Goal: Information Seeking & Learning: Learn about a topic

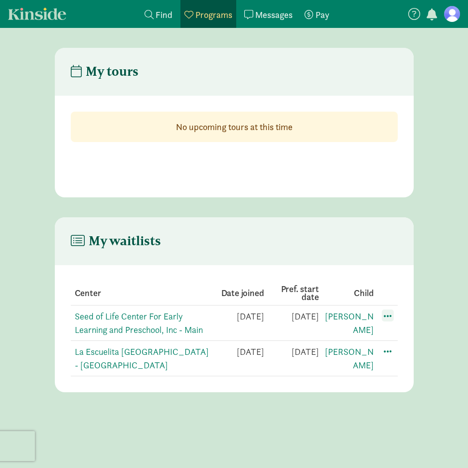
click at [390, 314] on span at bounding box center [387, 315] width 12 height 12
click at [384, 318] on span at bounding box center [387, 315] width 12 height 12
click at [142, 320] on link "Seed of Life Center For Early Learning and Preschool, Inc - Main" at bounding box center [139, 322] width 128 height 25
click at [389, 313] on span at bounding box center [387, 315] width 12 height 12
click at [400, 350] on section "Center Date joined Pref. start date Child Seed of Life Center For Early Learnin…" at bounding box center [234, 328] width 359 height 127
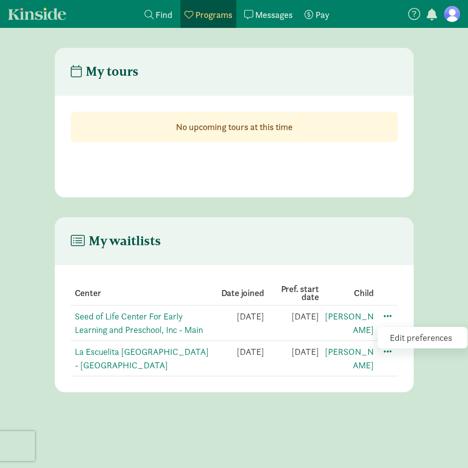
click at [402, 340] on div "Edit preferences" at bounding box center [422, 337] width 90 height 21
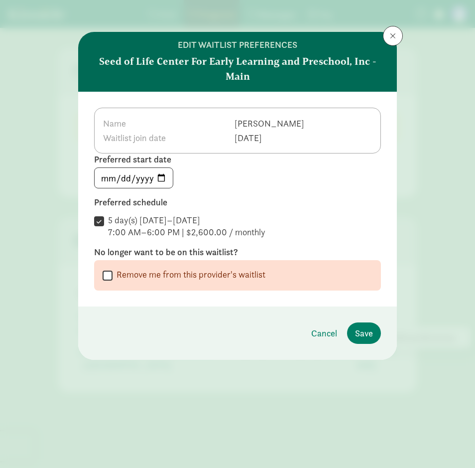
click at [109, 277] on input "Remove me from this provider's waitlist" at bounding box center [108, 274] width 10 height 13
checkbox input "true"
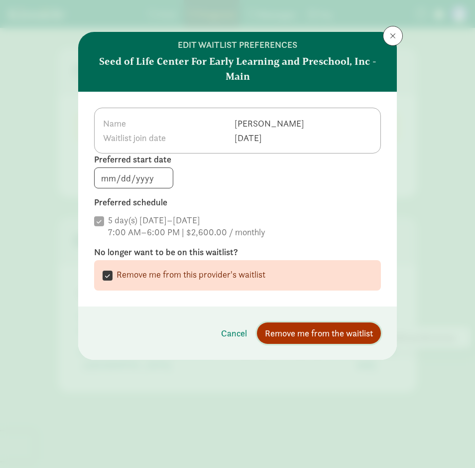
click at [344, 336] on span "Remove me from the waitlist" at bounding box center [319, 332] width 108 height 13
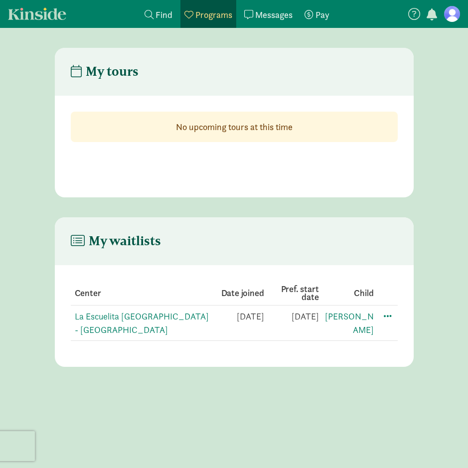
click at [173, 15] on link "Find child care Find" at bounding box center [158, 14] width 36 height 28
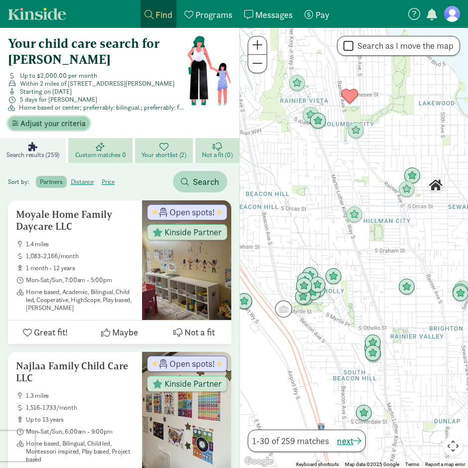
click at [64, 120] on span "Adjust your criteria" at bounding box center [52, 124] width 65 height 12
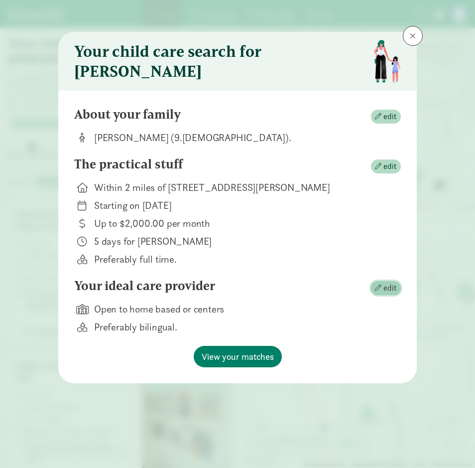
click at [388, 294] on span "edit" at bounding box center [389, 288] width 13 height 12
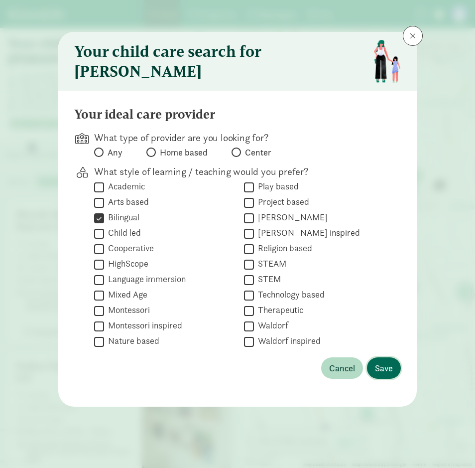
drag, startPoint x: 381, startPoint y: 369, endPoint x: 386, endPoint y: 275, distance: 93.7
click at [386, 275] on div "Your ideal care provider What type of provider are you looking for? Any Home ba…" at bounding box center [237, 249] width 327 height 284
click at [152, 155] on input "Home based" at bounding box center [149, 152] width 6 height 6
radio input "true"
click at [383, 372] on span "Save" at bounding box center [384, 367] width 18 height 13
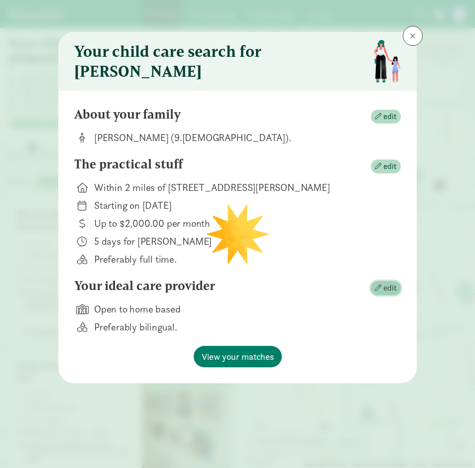
click at [389, 289] on span "edit" at bounding box center [389, 288] width 13 height 12
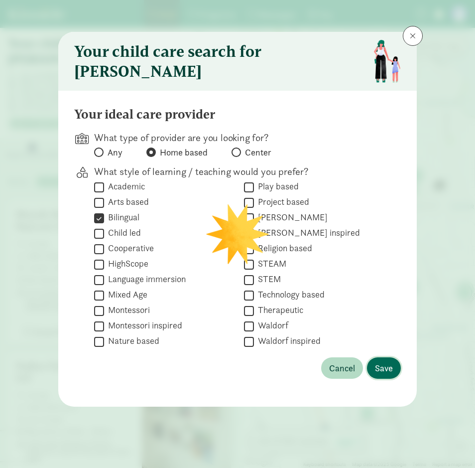
click at [389, 374] on span "Save" at bounding box center [384, 367] width 18 height 13
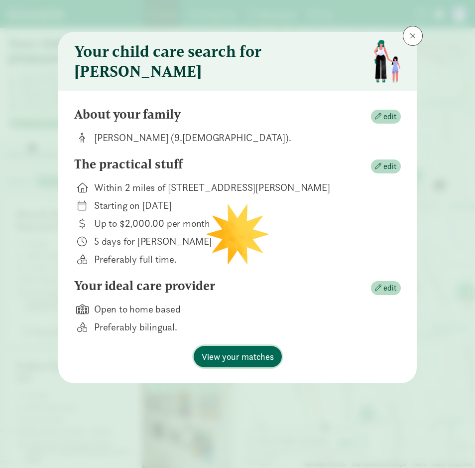
click at [245, 363] on span "View your matches" at bounding box center [238, 356] width 72 height 13
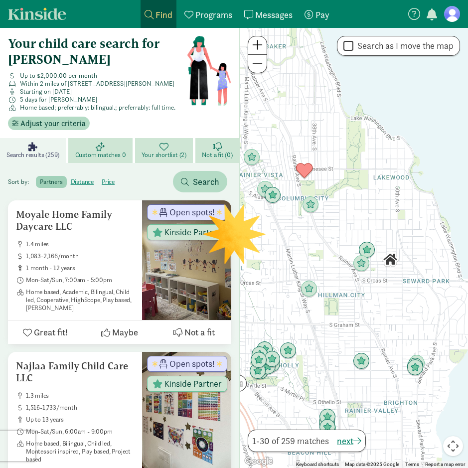
drag, startPoint x: 394, startPoint y: 243, endPoint x: 348, endPoint y: 320, distance: 89.4
click at [348, 320] on div at bounding box center [354, 248] width 228 height 440
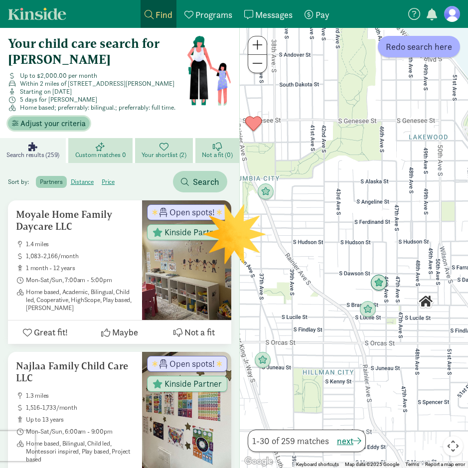
click at [61, 127] on span "Adjust your criteria" at bounding box center [52, 124] width 65 height 12
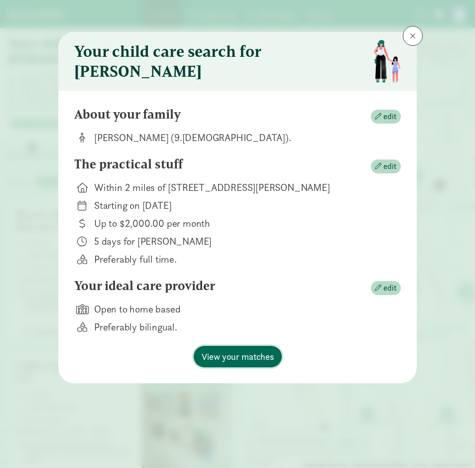
click at [227, 363] on span "View your matches" at bounding box center [238, 356] width 72 height 13
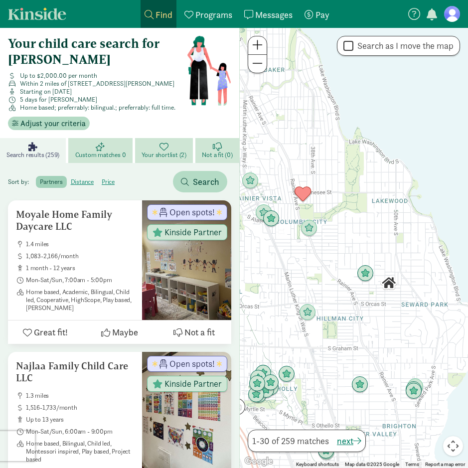
drag, startPoint x: 383, startPoint y: 254, endPoint x: 337, endPoint y: 348, distance: 105.1
click at [337, 352] on div at bounding box center [354, 248] width 228 height 440
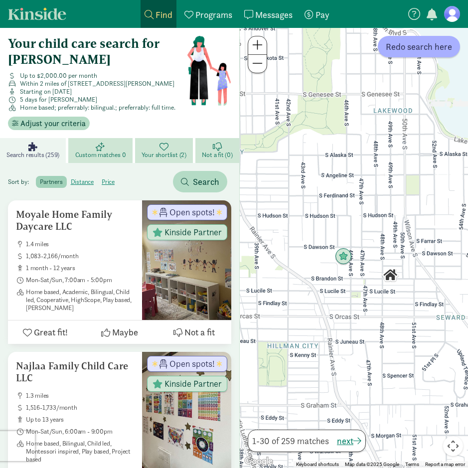
drag, startPoint x: 343, startPoint y: 325, endPoint x: 246, endPoint y: 244, distance: 125.8
click at [246, 244] on div at bounding box center [354, 248] width 228 height 440
click at [343, 259] on img "Click to see details" at bounding box center [343, 256] width 19 height 19
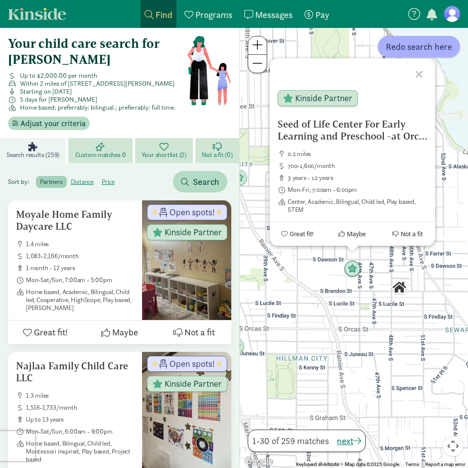
click at [320, 321] on div "Seed of Life Center For Early Learning and Preschool -at Orca K-8 0.2 miles 700…" at bounding box center [354, 248] width 228 height 440
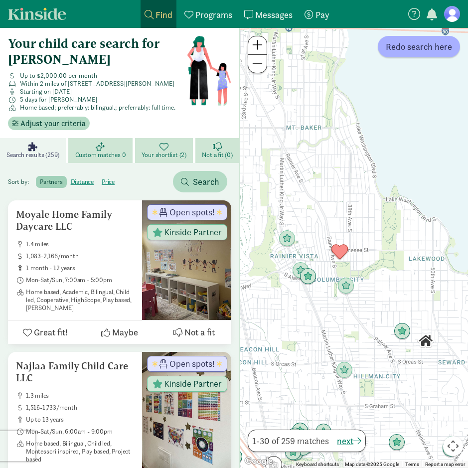
drag, startPoint x: 340, startPoint y: 330, endPoint x: 391, endPoint y: 354, distance: 57.0
click at [391, 354] on div at bounding box center [354, 248] width 228 height 440
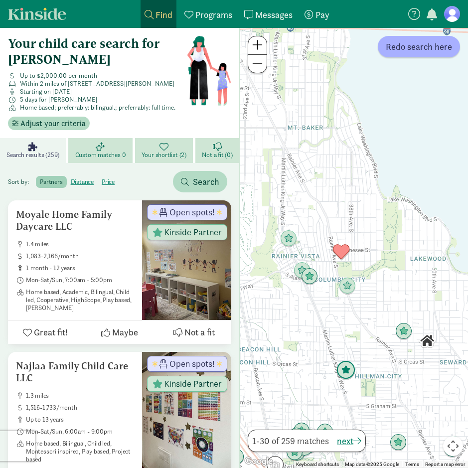
click at [344, 370] on img "Click to see details" at bounding box center [345, 370] width 19 height 19
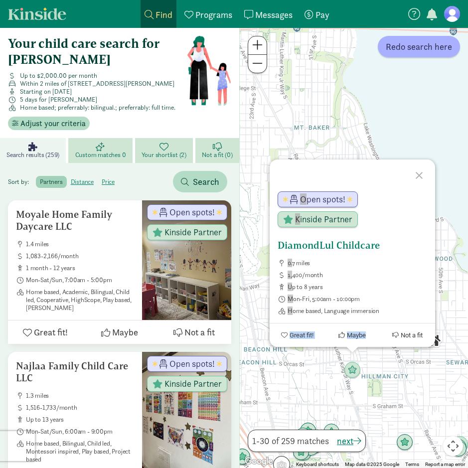
drag, startPoint x: 417, startPoint y: 175, endPoint x: 364, endPoint y: 317, distance: 151.9
click at [364, 317] on div "DiamondLul Childcare 0.7 miles 1,400/month up to 8 years Mon-Fri, 5:00am - 10:0…" at bounding box center [351, 264] width 165 height 163
drag, startPoint x: 364, startPoint y: 317, endPoint x: 363, endPoint y: 311, distance: 6.2
click at [363, 311] on span "Home based, Language immersion" at bounding box center [356, 311] width 139 height 8
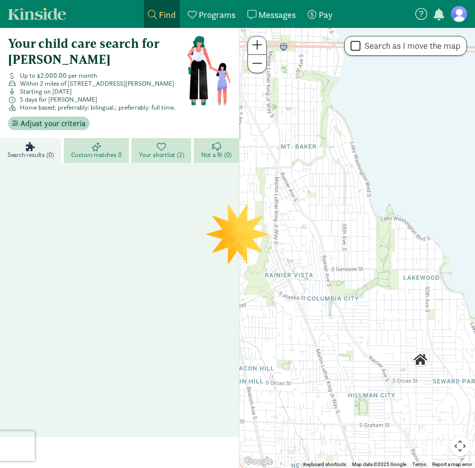
drag, startPoint x: 328, startPoint y: 271, endPoint x: 391, endPoint y: 383, distance: 128.2
click at [391, 383] on div at bounding box center [358, 248] width 236 height 440
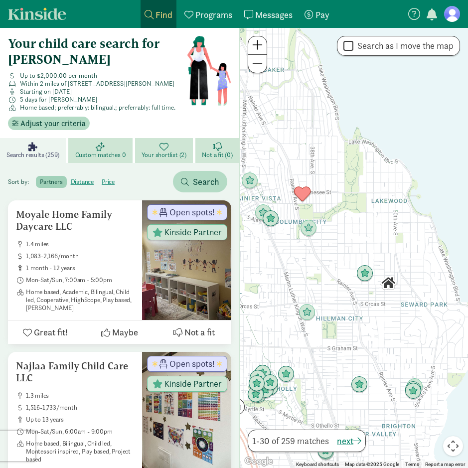
drag, startPoint x: 398, startPoint y: 309, endPoint x: 348, endPoint y: 407, distance: 110.9
click at [348, 407] on div at bounding box center [354, 248] width 228 height 440
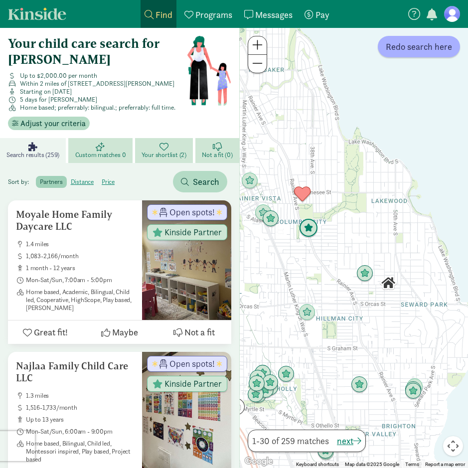
click at [310, 227] on img "Click to see details" at bounding box center [308, 228] width 19 height 19
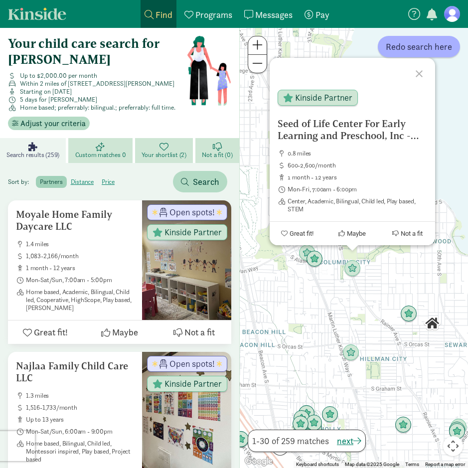
click at [322, 261] on img "Click to see details" at bounding box center [314, 258] width 17 height 17
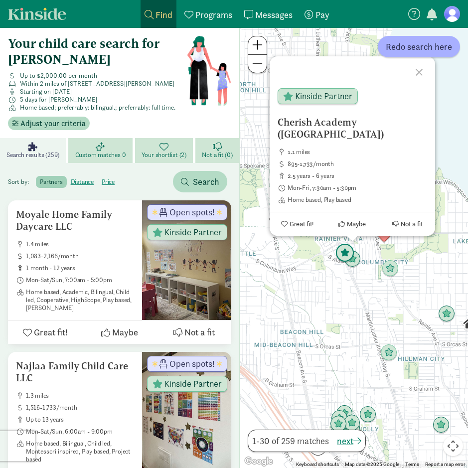
click at [343, 252] on img "Click to see details" at bounding box center [344, 252] width 19 height 19
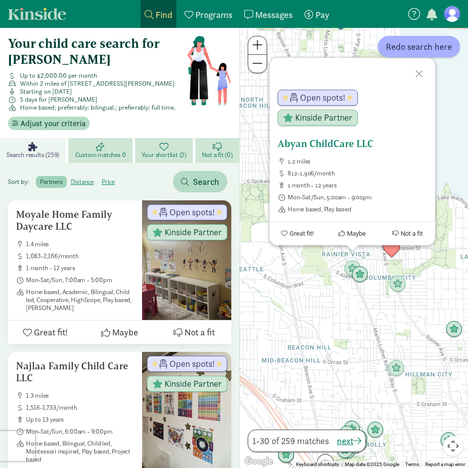
click at [346, 141] on h5 "Abyan ChildCare LLC" at bounding box center [351, 143] width 149 height 12
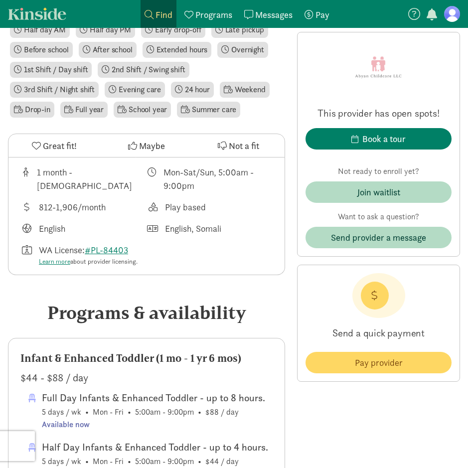
scroll to position [299, 0]
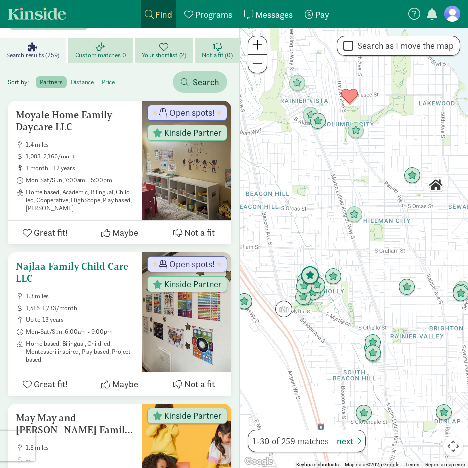
scroll to position [199, 0]
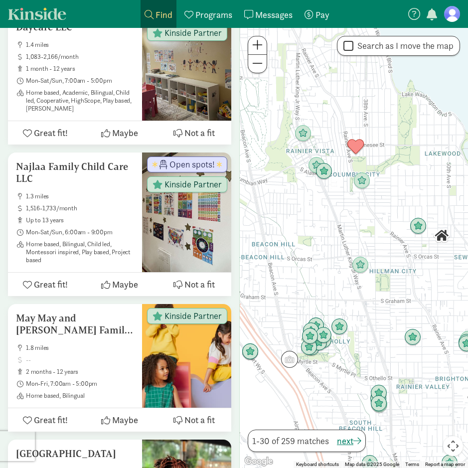
drag, startPoint x: 429, startPoint y: 256, endPoint x: 433, endPoint y: 308, distance: 52.0
click at [434, 303] on div at bounding box center [354, 248] width 228 height 440
click at [366, 264] on img "Click to see details" at bounding box center [360, 265] width 19 height 19
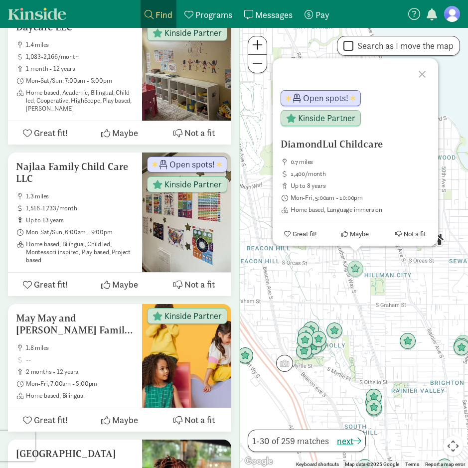
click at [396, 289] on div "DiamondLul Childcare 0.7 miles 1,400/month up to 8 years Mon-Fri, 5:00am - 10:0…" at bounding box center [354, 248] width 228 height 440
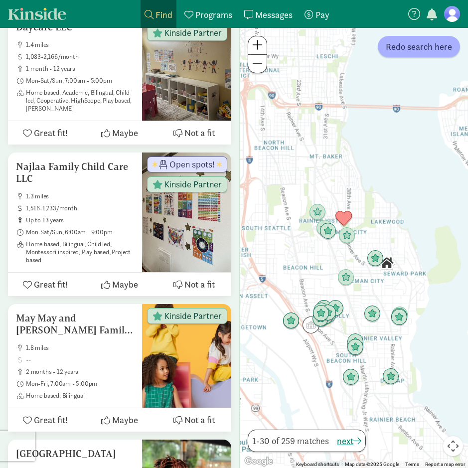
drag, startPoint x: 383, startPoint y: 309, endPoint x: 384, endPoint y: 304, distance: 5.2
click at [384, 304] on div at bounding box center [354, 248] width 228 height 440
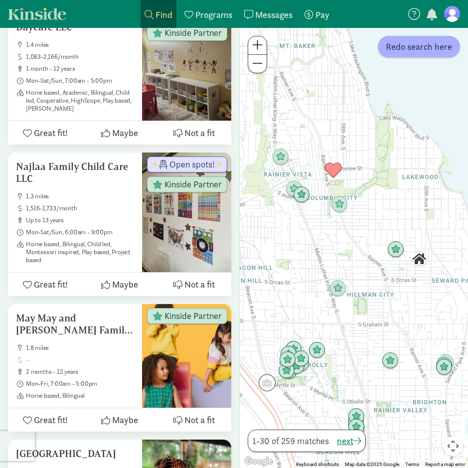
drag, startPoint x: 351, startPoint y: 340, endPoint x: 376, endPoint y: 309, distance: 39.7
click at [376, 309] on div at bounding box center [354, 248] width 228 height 440
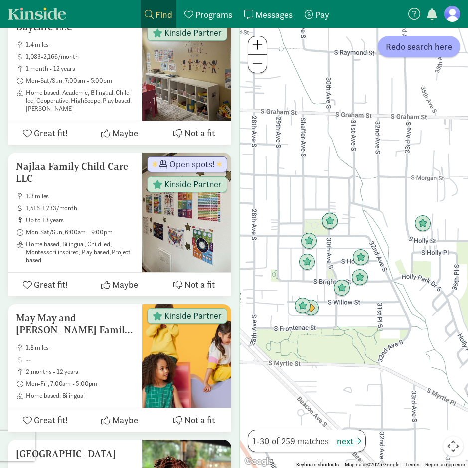
drag, startPoint x: 321, startPoint y: 353, endPoint x: 301, endPoint y: 396, distance: 48.3
click at [301, 396] on div at bounding box center [354, 248] width 228 height 440
click at [313, 313] on img "Click to see details" at bounding box center [310, 307] width 19 height 19
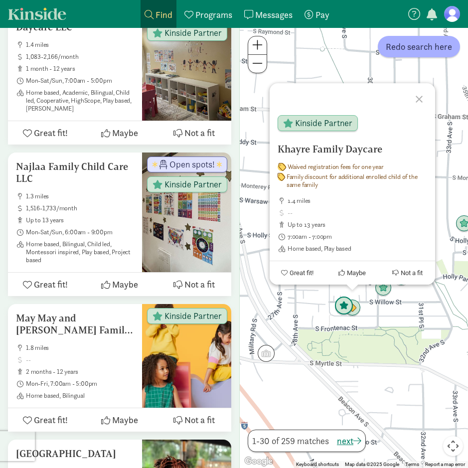
click at [345, 307] on img "Click to see details" at bounding box center [343, 305] width 19 height 19
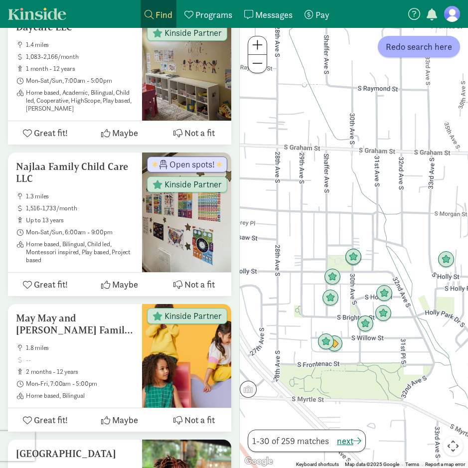
drag, startPoint x: 392, startPoint y: 313, endPoint x: 365, endPoint y: 350, distance: 45.6
click at [365, 350] on div "To navigate, press the arrow keys." at bounding box center [354, 248] width 228 height 440
click at [365, 326] on img "Click to see details" at bounding box center [364, 323] width 19 height 19
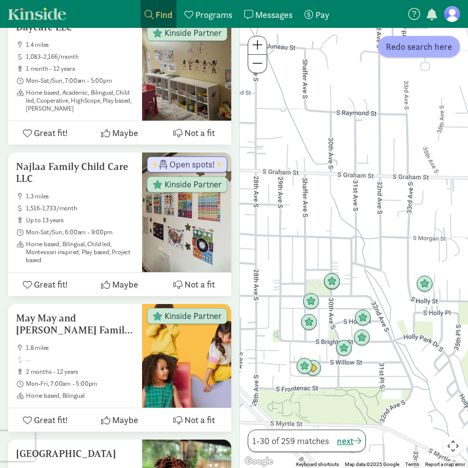
drag, startPoint x: 382, startPoint y: 365, endPoint x: 366, endPoint y: 382, distance: 23.6
click at [369, 391] on div "To navigate, press the arrow keys." at bounding box center [354, 248] width 228 height 440
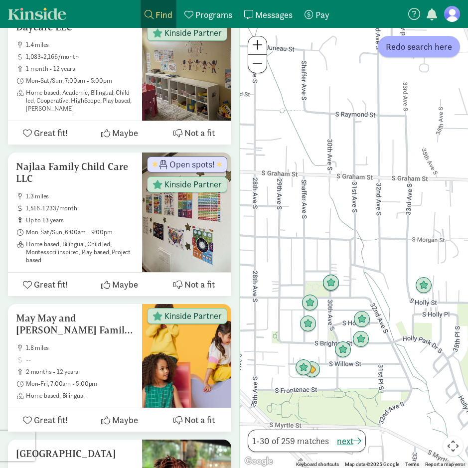
drag, startPoint x: 412, startPoint y: 362, endPoint x: 257, endPoint y: 417, distance: 164.0
click at [274, 414] on div at bounding box center [354, 248] width 228 height 440
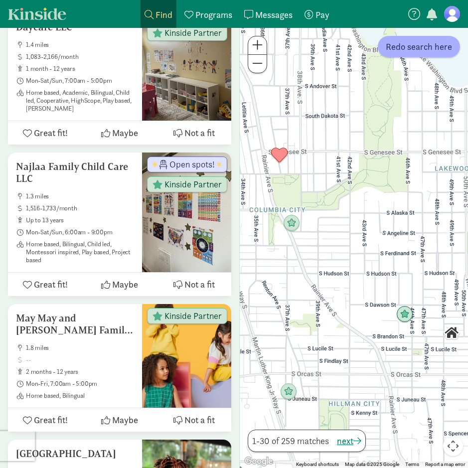
drag, startPoint x: 374, startPoint y: 269, endPoint x: 423, endPoint y: 397, distance: 137.0
click at [423, 397] on div at bounding box center [354, 248] width 228 height 440
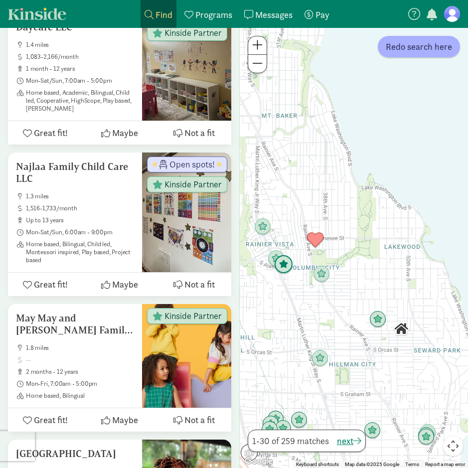
click at [284, 267] on img "Click to see details" at bounding box center [283, 264] width 19 height 19
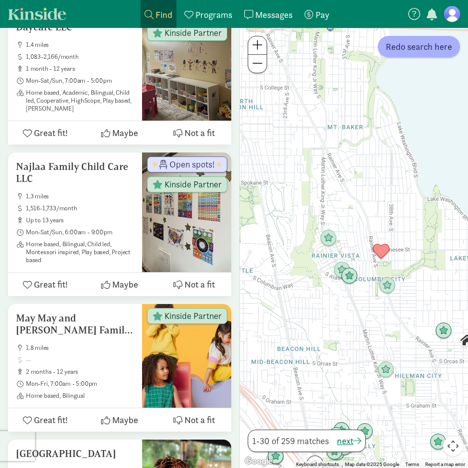
drag, startPoint x: 349, startPoint y: 312, endPoint x: 343, endPoint y: 332, distance: 20.9
click at [343, 336] on div at bounding box center [354, 248] width 228 height 440
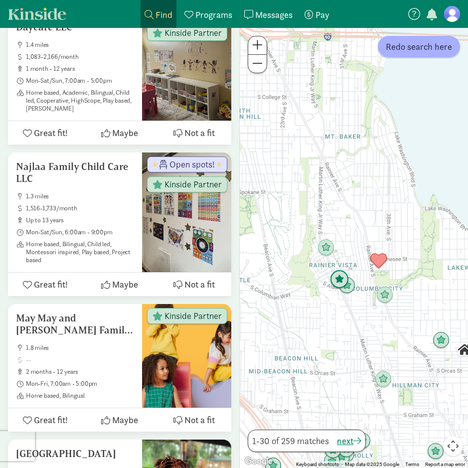
click at [335, 279] on img "Click to see details" at bounding box center [339, 279] width 19 height 19
